Goal: Task Accomplishment & Management: Manage account settings

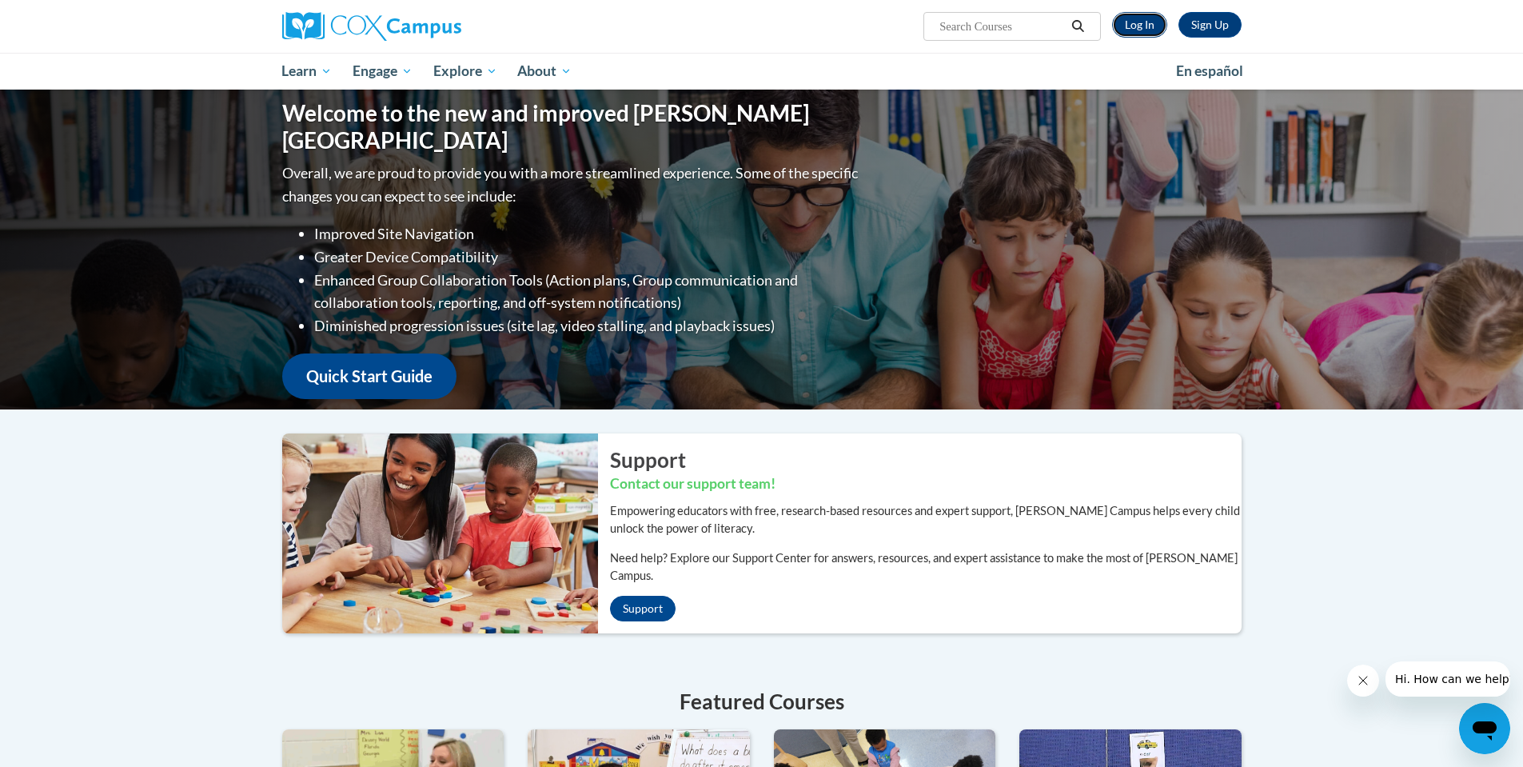
click at [1144, 23] on link "Log In" at bounding box center [1139, 25] width 55 height 26
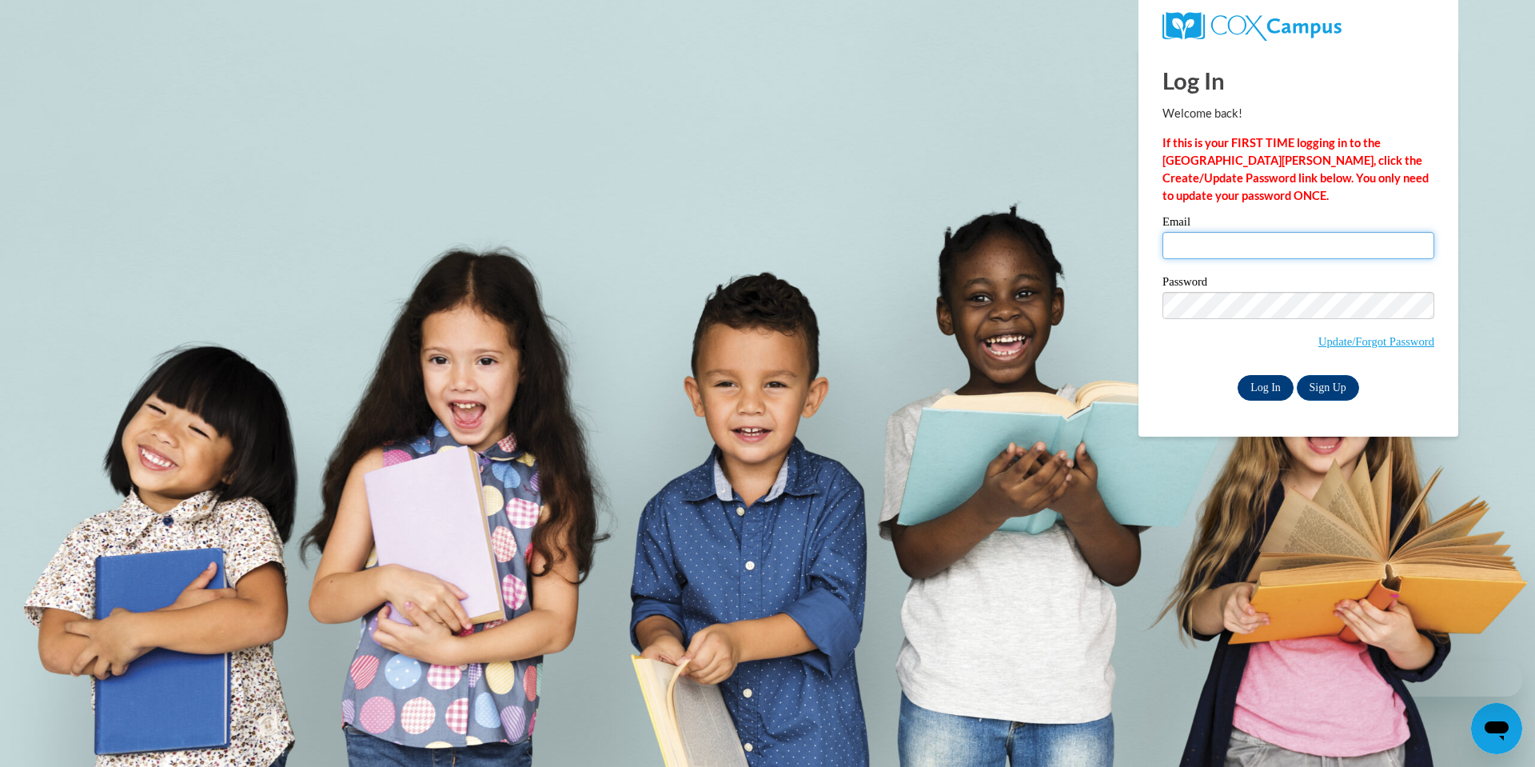
type input "[PERSON_NAME][EMAIL_ADDRESS][DOMAIN_NAME]"
click at [1272, 385] on input "Log In" at bounding box center [1265, 388] width 56 height 26
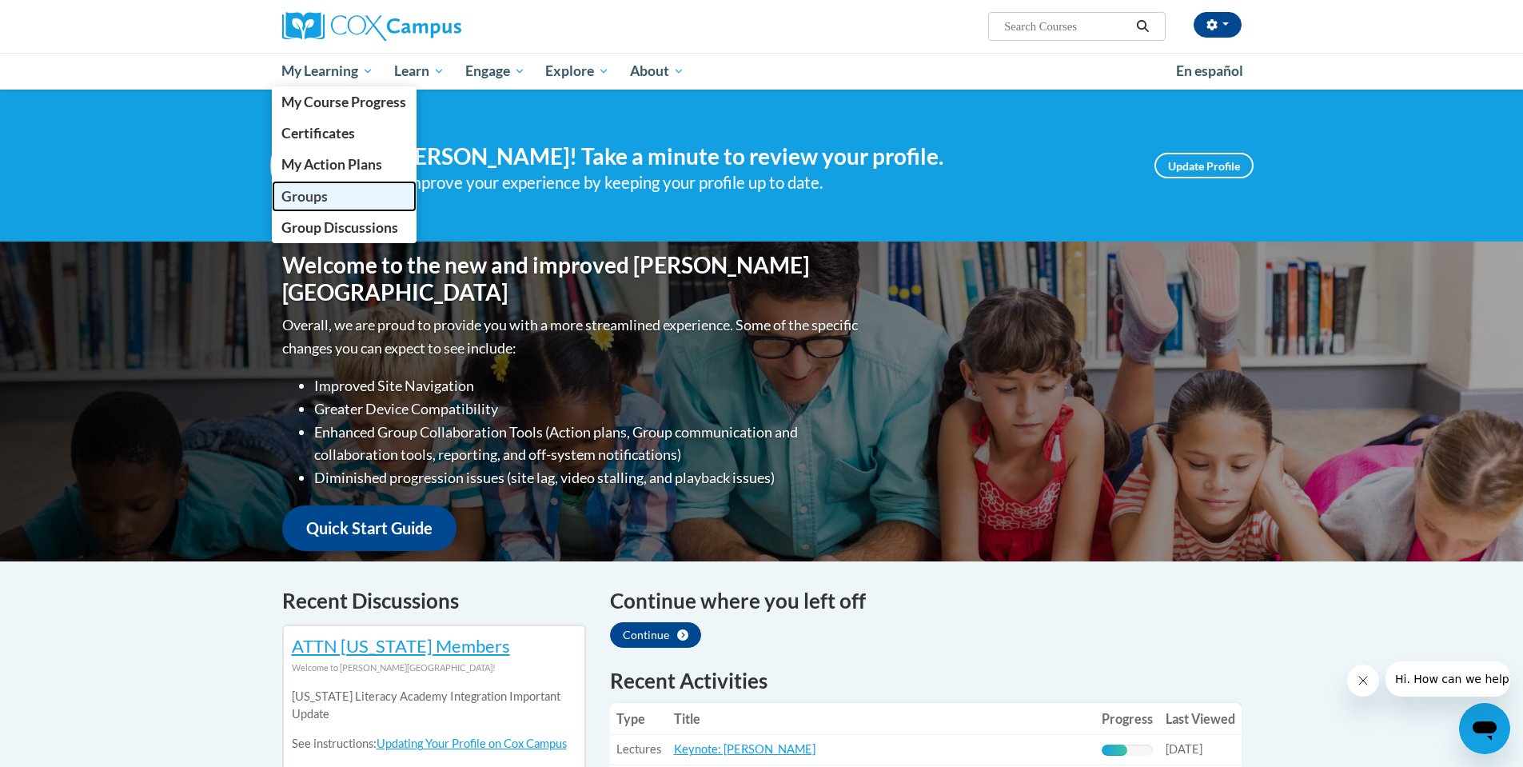
click at [323, 201] on span "Groups" at bounding box center [304, 196] width 46 height 17
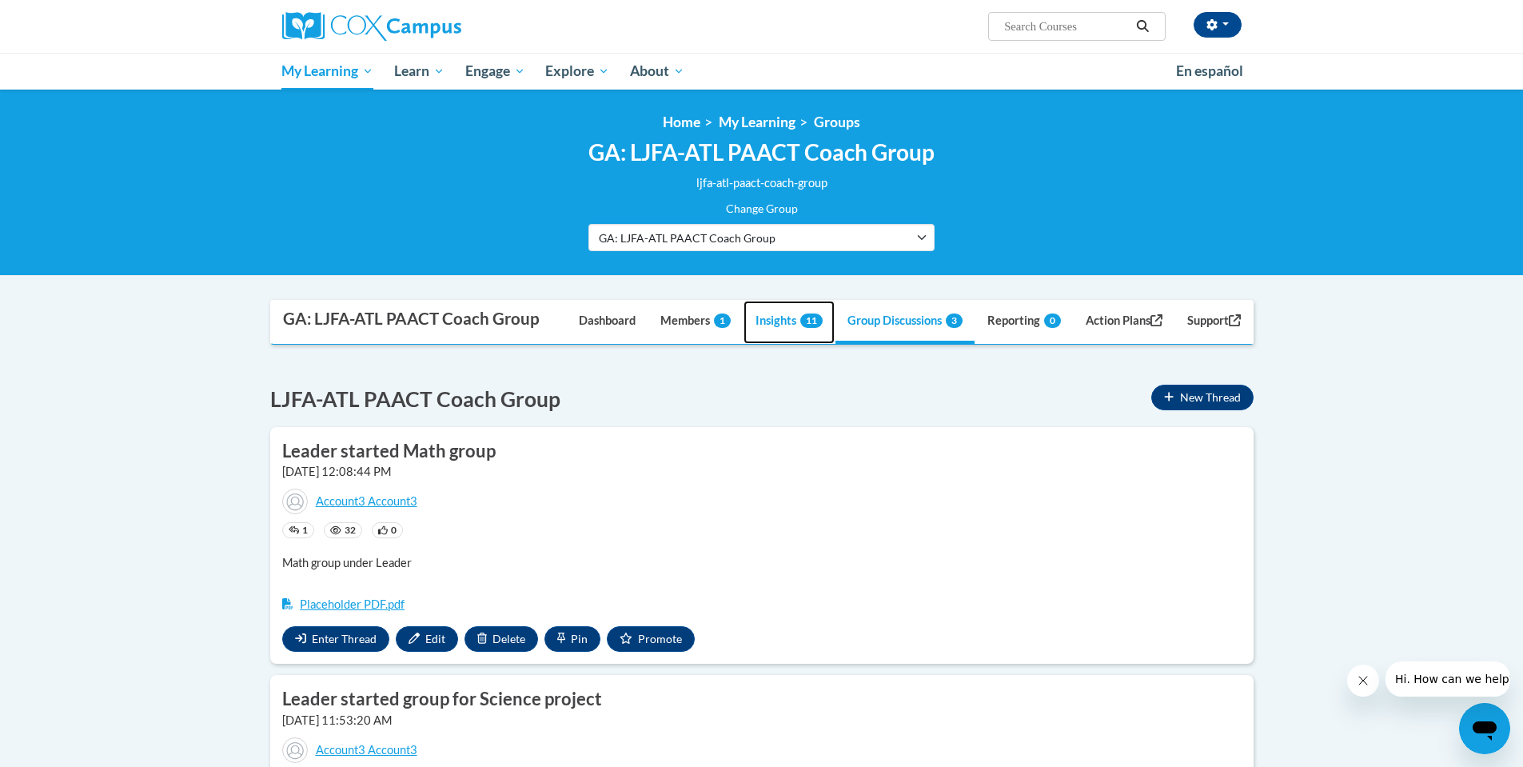
click at [755, 317] on link "Insights 11" at bounding box center [788, 322] width 91 height 43
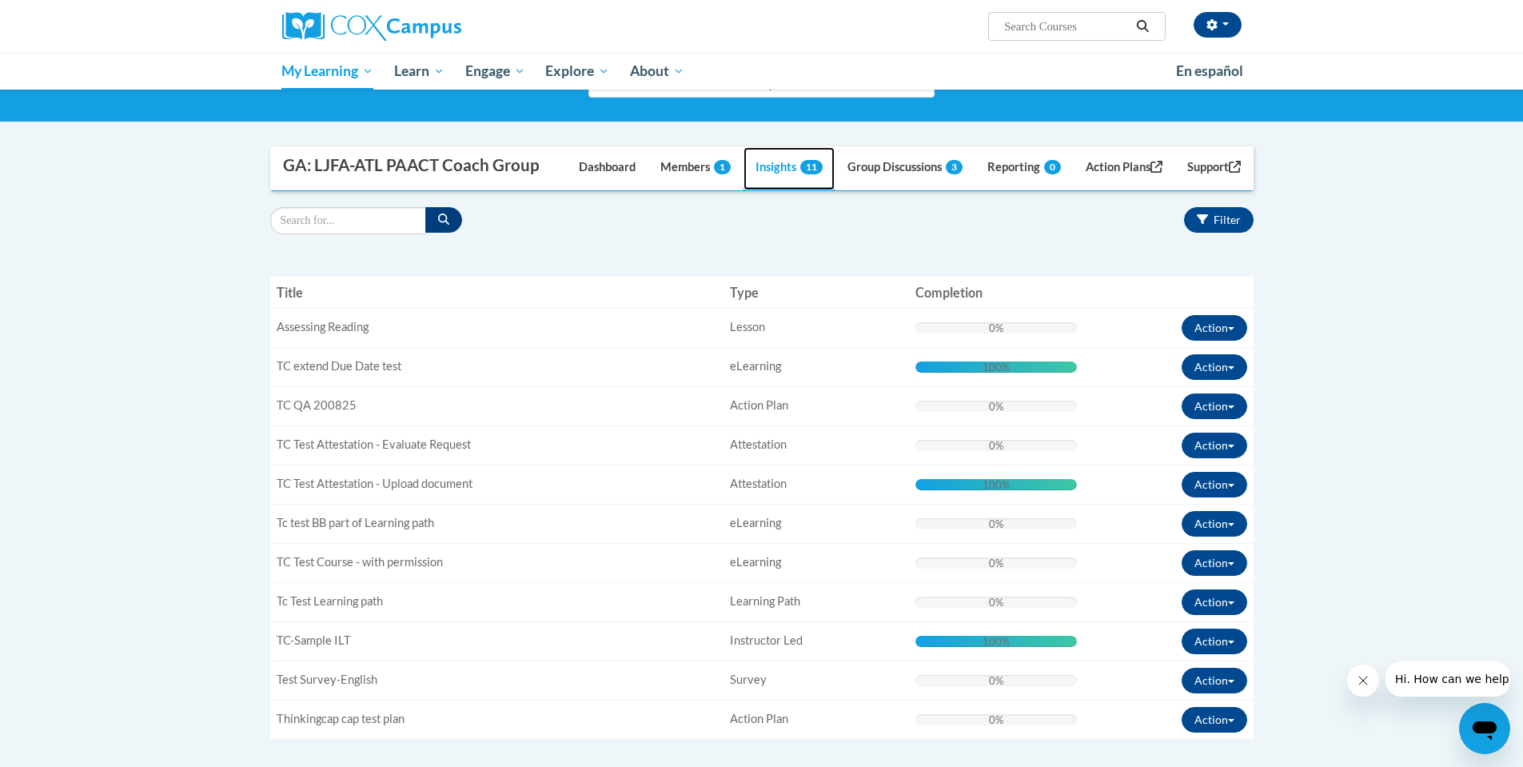
scroll to position [160, 0]
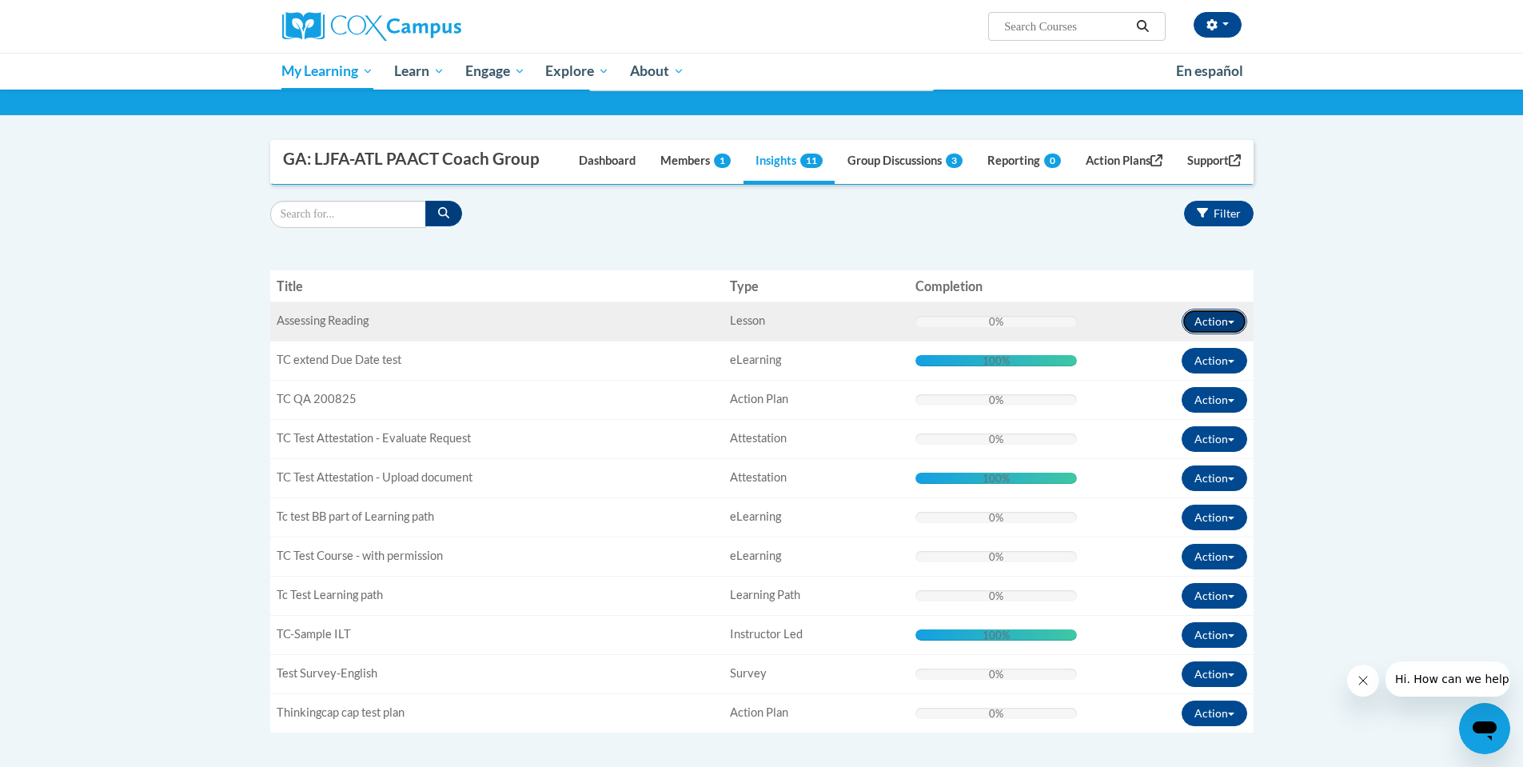
click at [1237, 322] on button "Action" at bounding box center [1214, 322] width 66 height 26
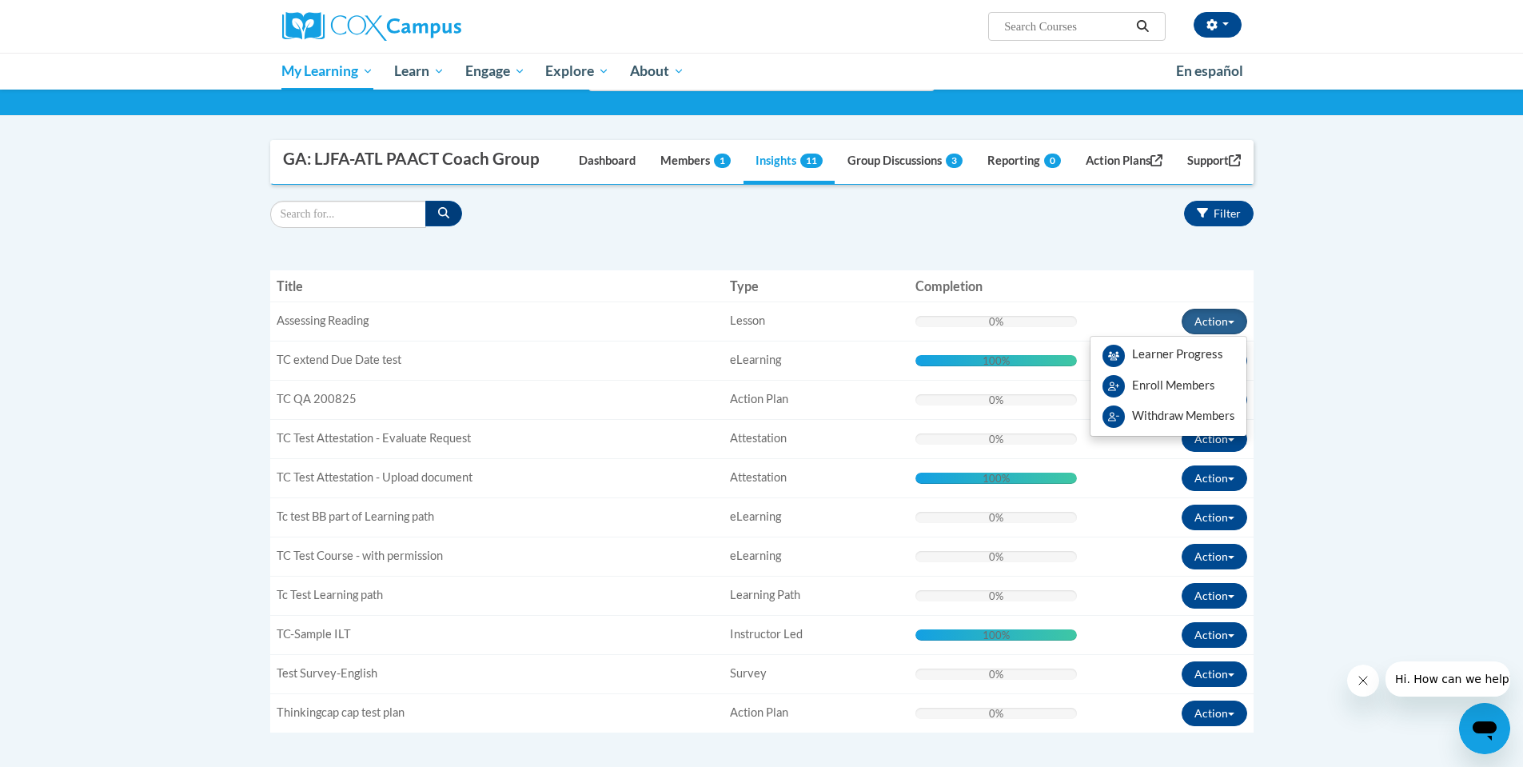
click at [1257, 389] on div "Supervisor Modal Window GA: LJFA-ATL PAACT Coach Group Dashboard Members 1 Insi…" at bounding box center [761, 456] width 1007 height 632
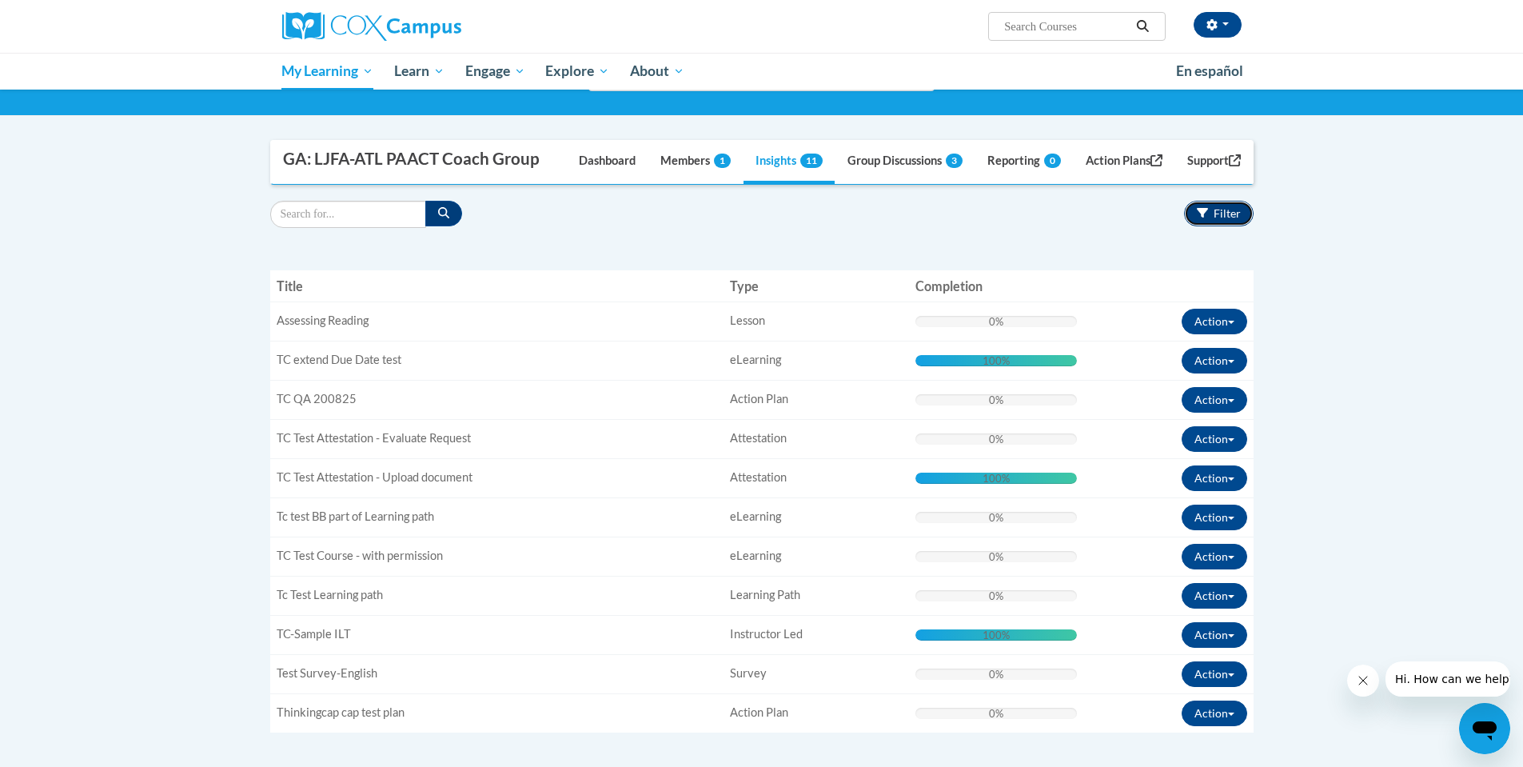
click at [1242, 211] on button "Filter" at bounding box center [1219, 214] width 70 height 26
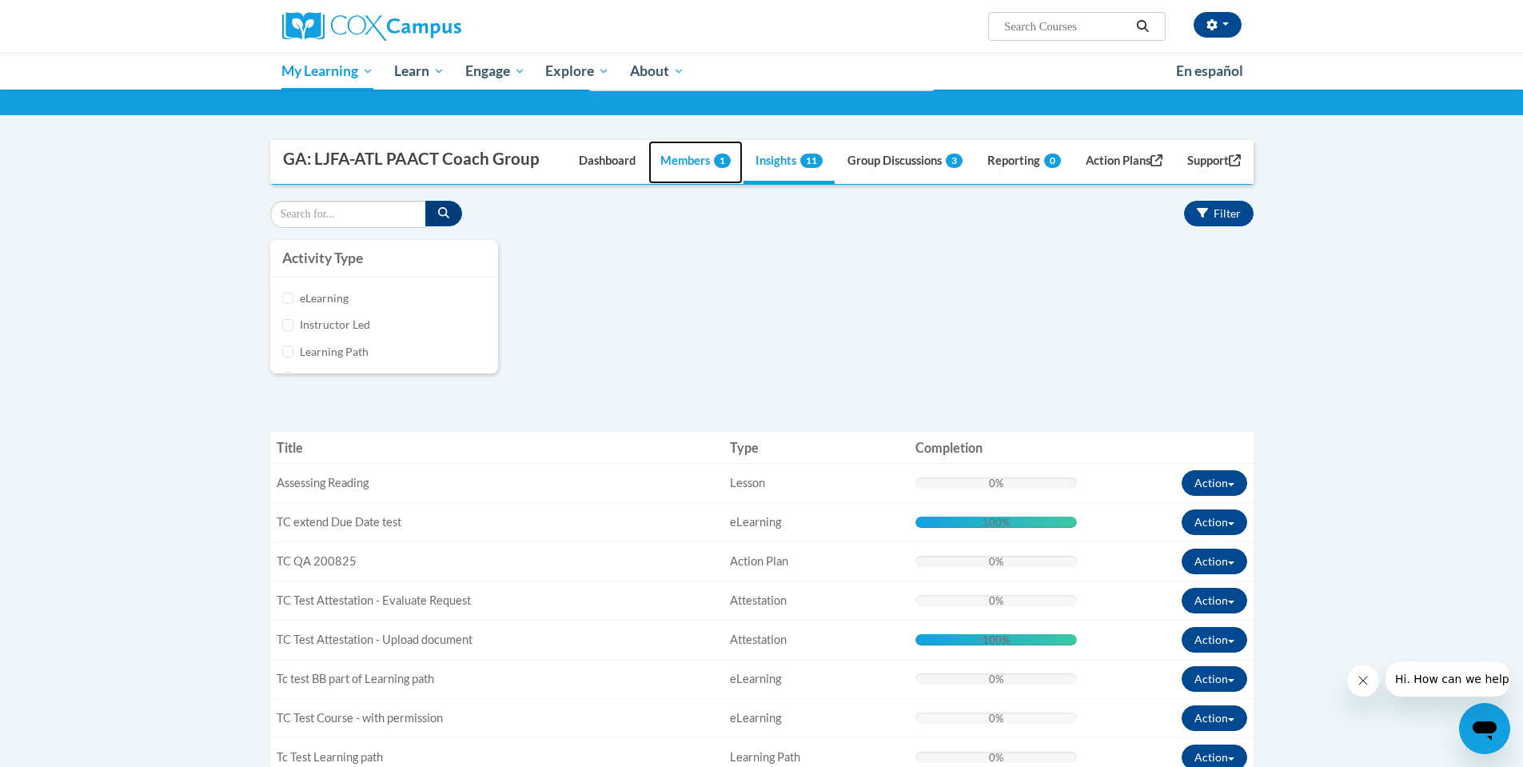
click at [677, 172] on link "Members 1" at bounding box center [695, 162] width 94 height 43
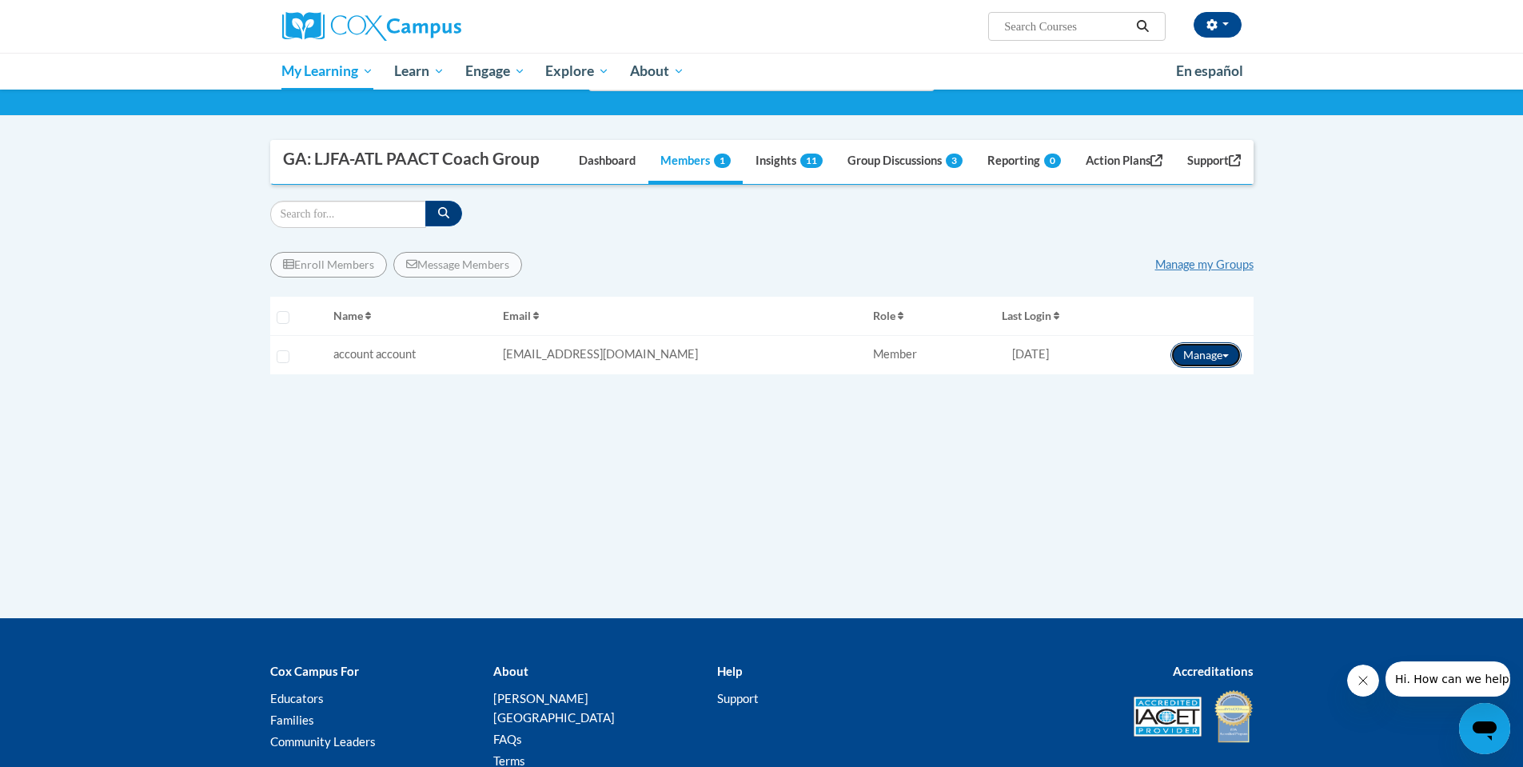
click at [1222, 357] on span at bounding box center [1225, 355] width 6 height 3
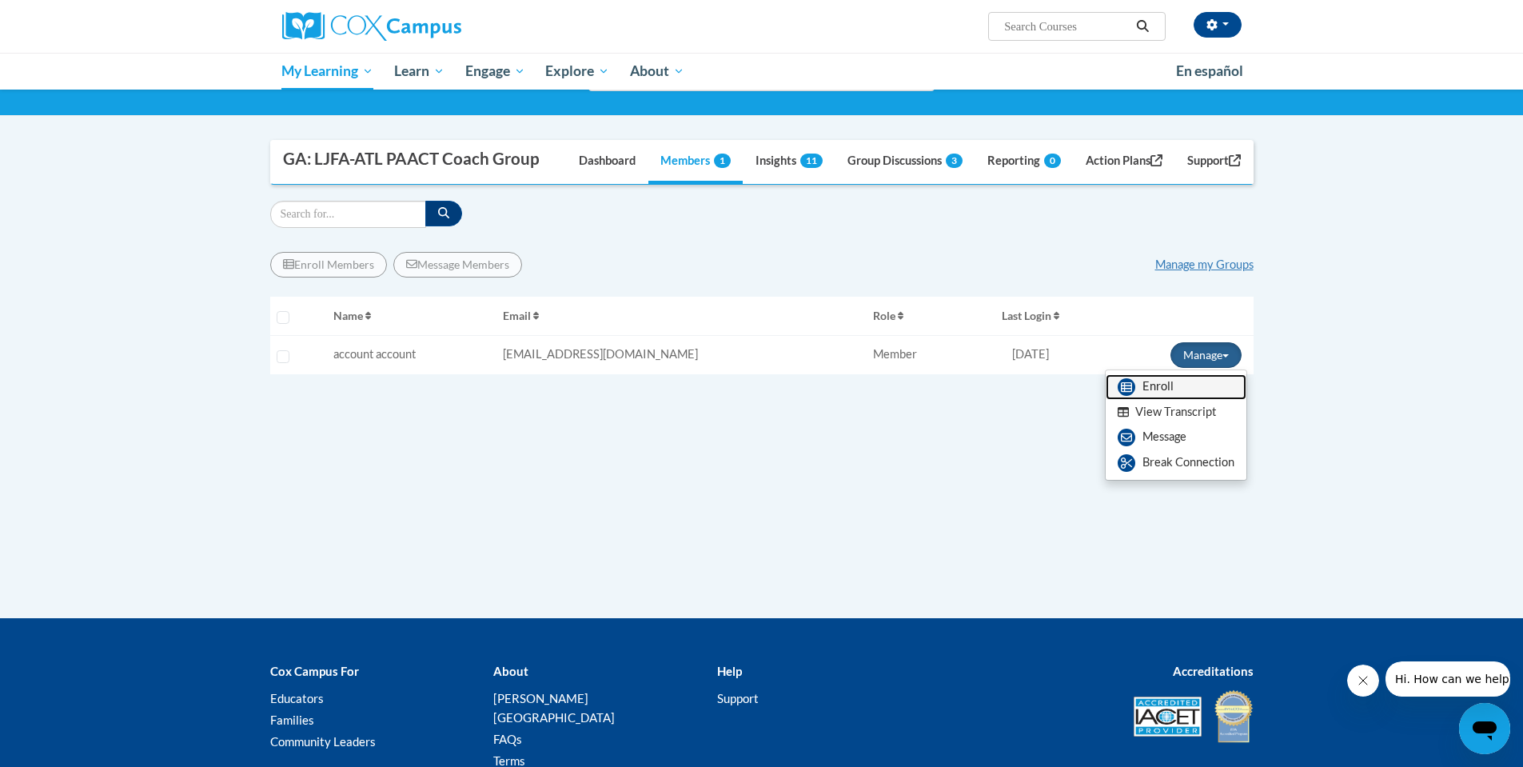
click at [1160, 388] on link "Enroll" at bounding box center [1175, 387] width 141 height 26
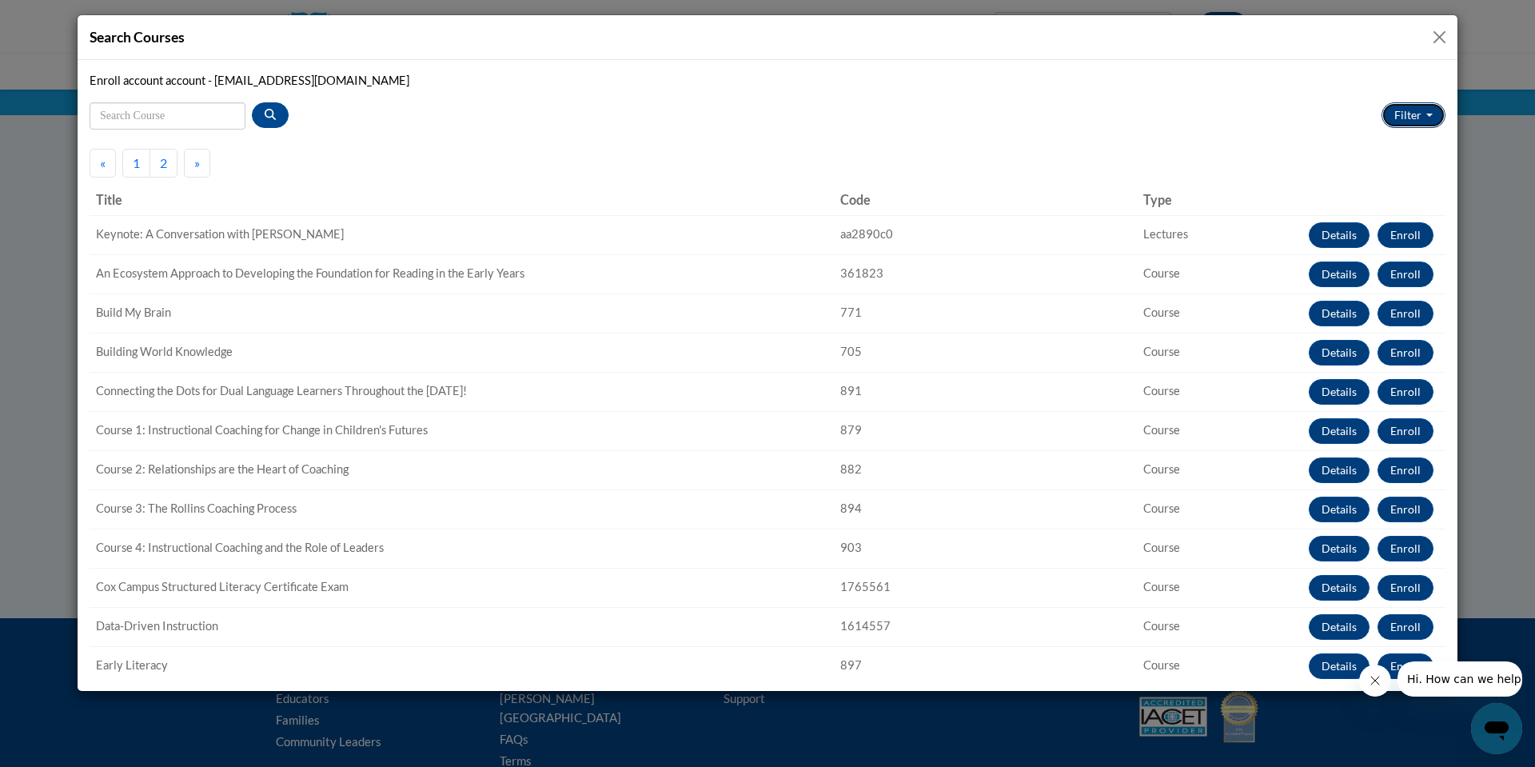
click at [1417, 110] on button "Type" at bounding box center [1413, 115] width 64 height 26
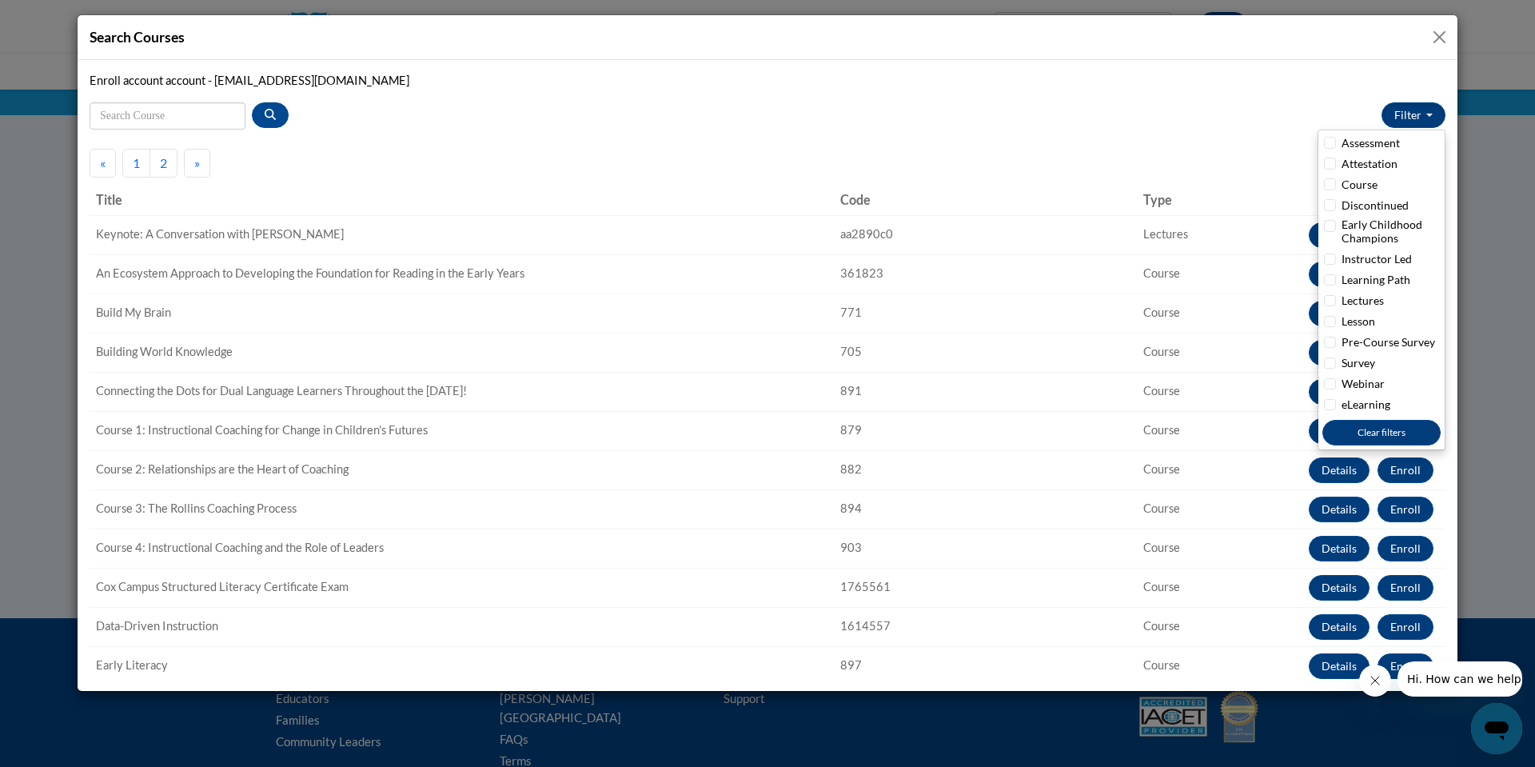
click at [1444, 34] on button "Close" at bounding box center [1439, 37] width 20 height 20
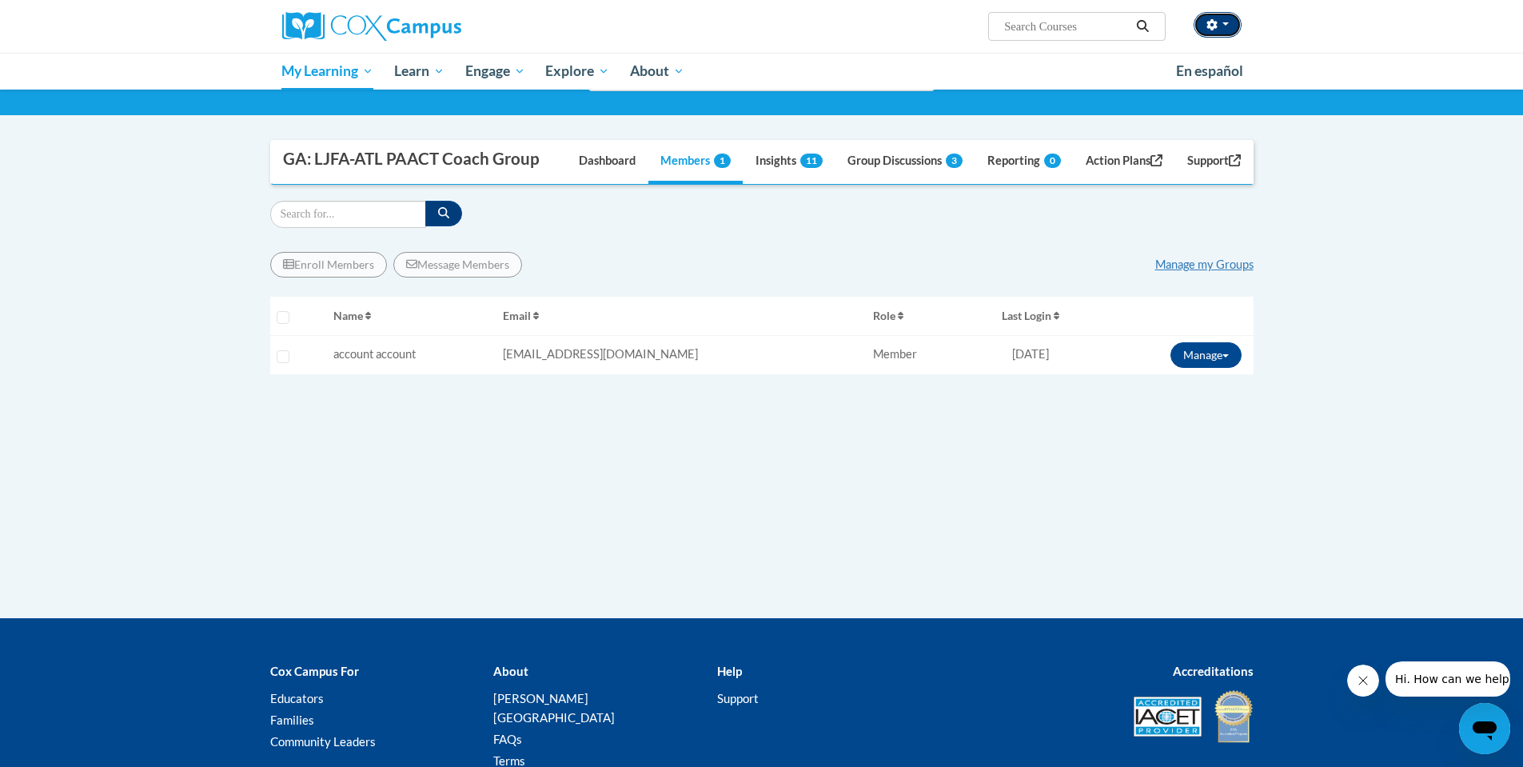
click at [1224, 21] on button "button" at bounding box center [1217, 25] width 48 height 26
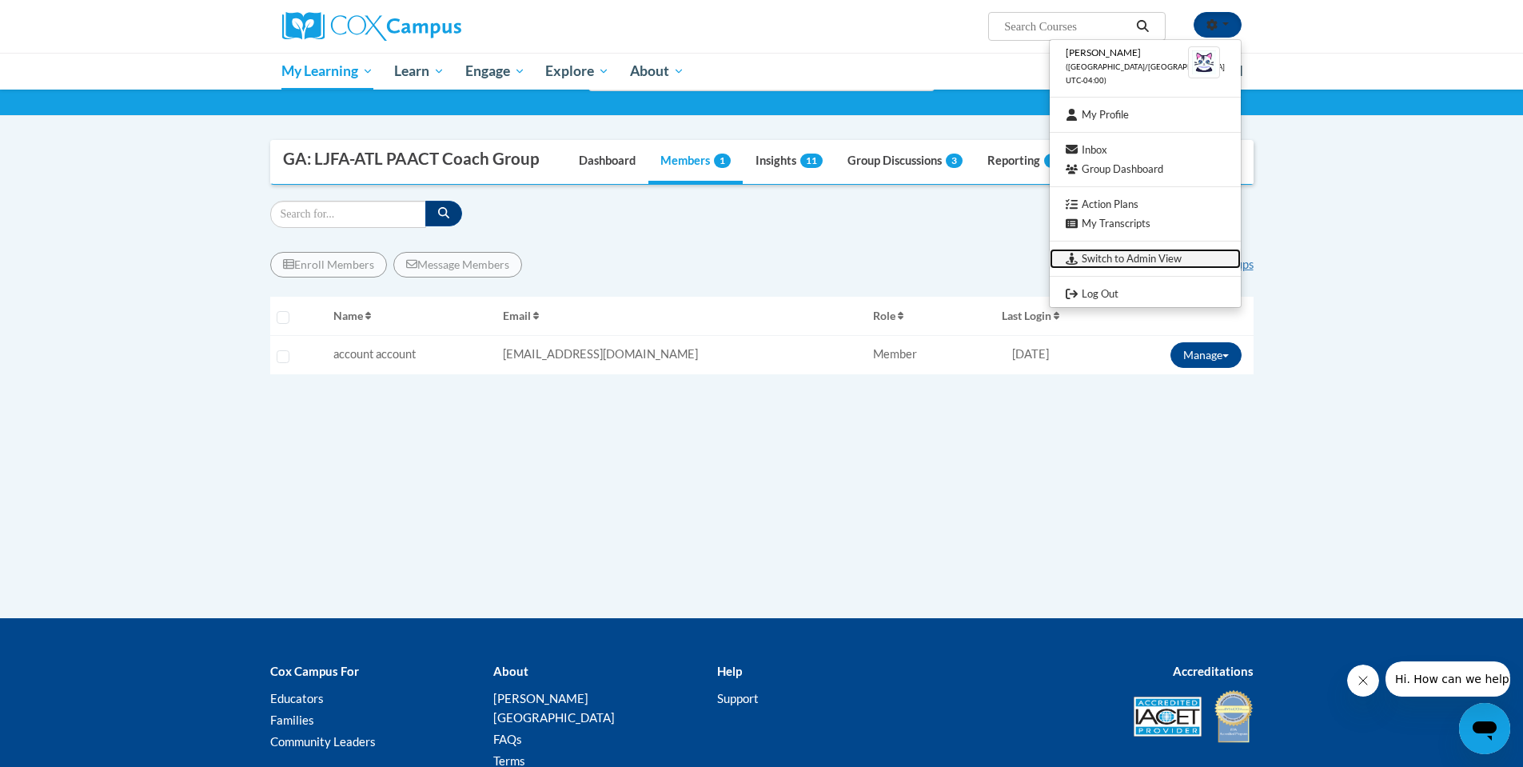
click at [1189, 252] on link "Switch to Admin View" at bounding box center [1144, 259] width 191 height 20
